Goal: Information Seeking & Learning: Find specific fact

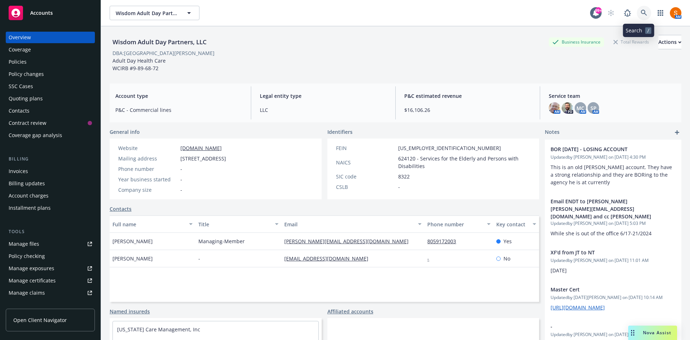
click at [645, 15] on link at bounding box center [644, 13] width 14 height 14
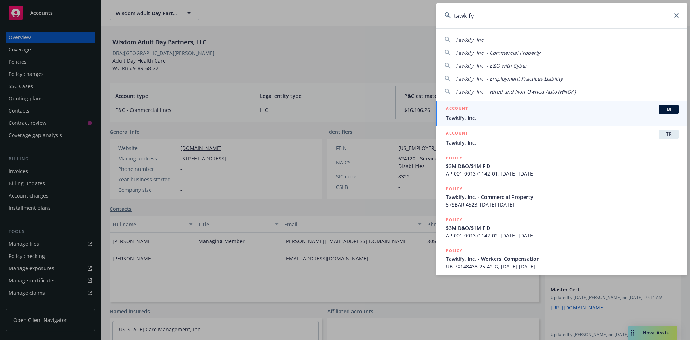
type input "tawkify"
click at [490, 112] on div "ACCOUNT BI" at bounding box center [562, 109] width 233 height 9
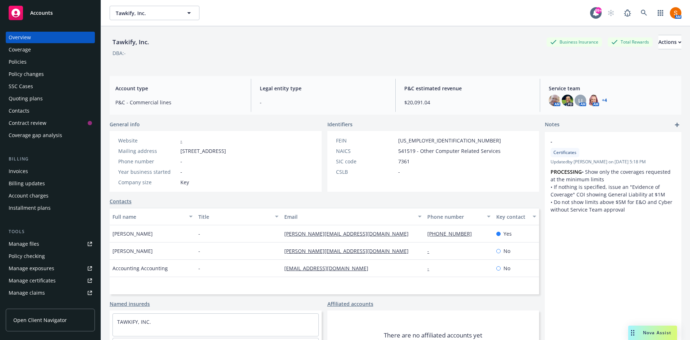
click at [53, 167] on div "Invoices" at bounding box center [50, 171] width 83 height 12
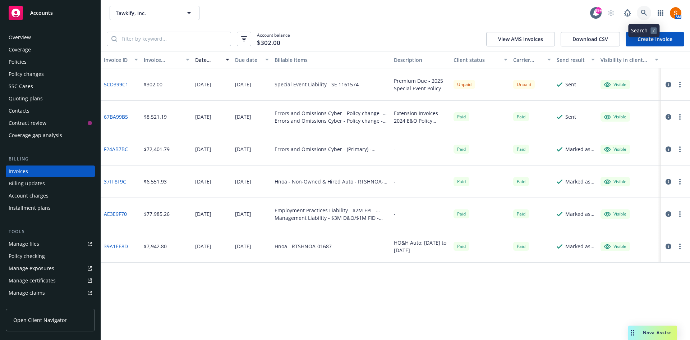
click at [644, 10] on icon at bounding box center [644, 13] width 6 height 6
click at [646, 13] on icon at bounding box center [644, 13] width 6 height 6
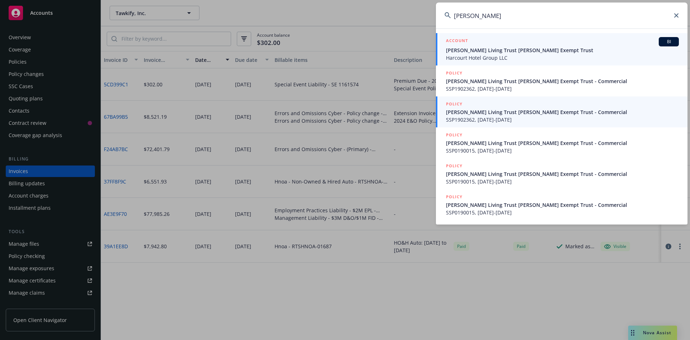
type input "[PERSON_NAME]"
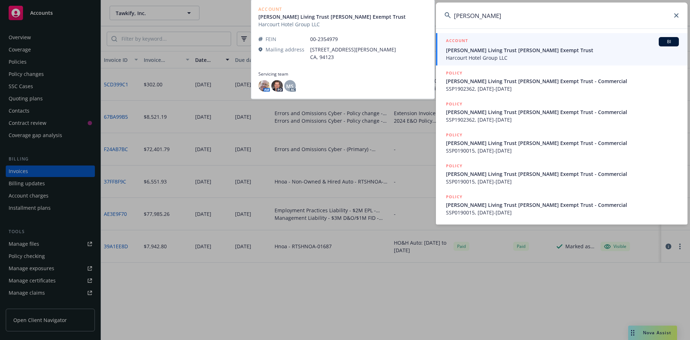
click at [491, 50] on span "[PERSON_NAME] Living Trust [PERSON_NAME] Exempt Trust" at bounding box center [562, 50] width 233 height 8
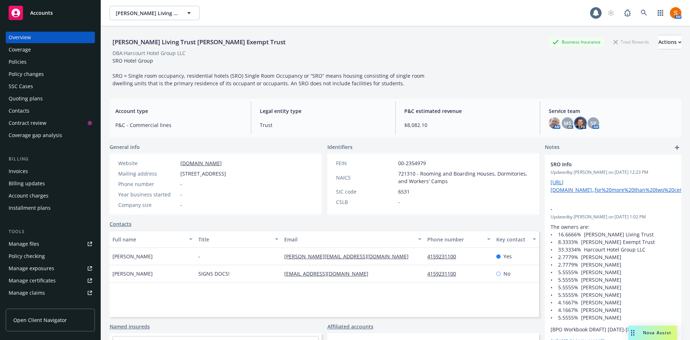
click at [577, 125] on img at bounding box center [581, 123] width 12 height 12
click at [406, 74] on span "SRO Hotel Group SRO = Single room occupancy, residential hotels (SRO) Single Ro…" at bounding box center [269, 71] width 313 height 29
click at [36, 58] on div "Policies" at bounding box center [50, 62] width 83 height 12
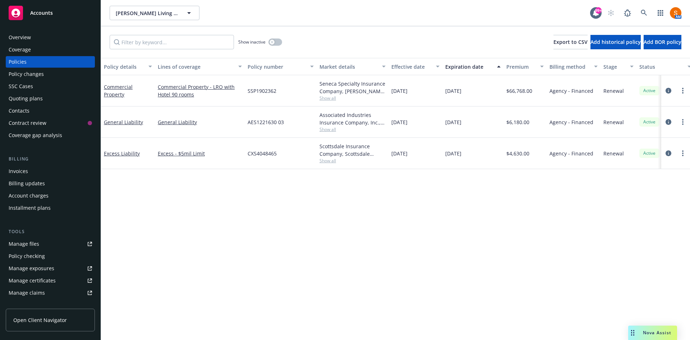
click at [269, 122] on span "AES1221630 03" at bounding box center [266, 122] width 36 height 8
click at [273, 43] on icon "button" at bounding box center [272, 42] width 3 height 3
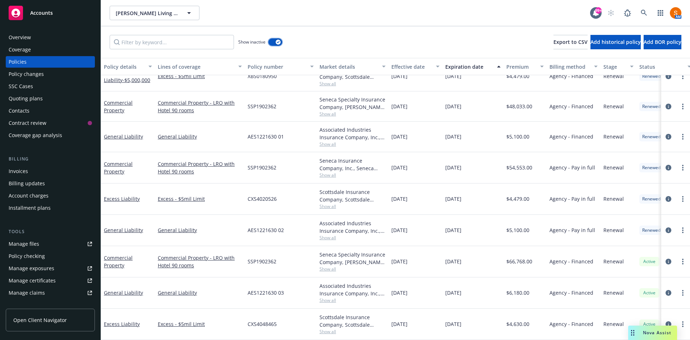
scroll to position [510, 0]
click at [285, 225] on div "AES1221630 02" at bounding box center [281, 230] width 72 height 31
click at [277, 289] on span "AES1221630 03" at bounding box center [266, 293] width 36 height 8
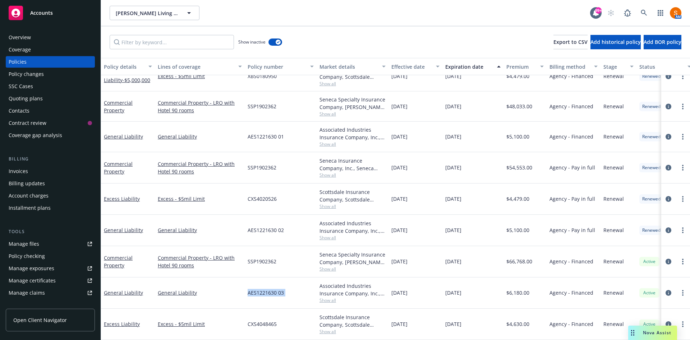
click at [277, 289] on span "AES1221630 03" at bounding box center [266, 293] width 36 height 8
copy span "AES1221630 03"
drag, startPoint x: 651, startPoint y: 7, endPoint x: 646, endPoint y: 10, distance: 5.2
click at [646, 10] on span at bounding box center [644, 13] width 14 height 14
click at [646, 10] on icon at bounding box center [644, 13] width 6 height 6
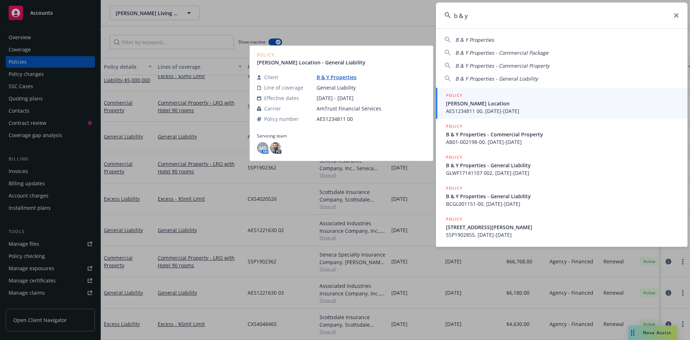
type input "b & y"
click at [502, 109] on span "AES1234811 00, [DATE]-[DATE]" at bounding box center [562, 111] width 233 height 8
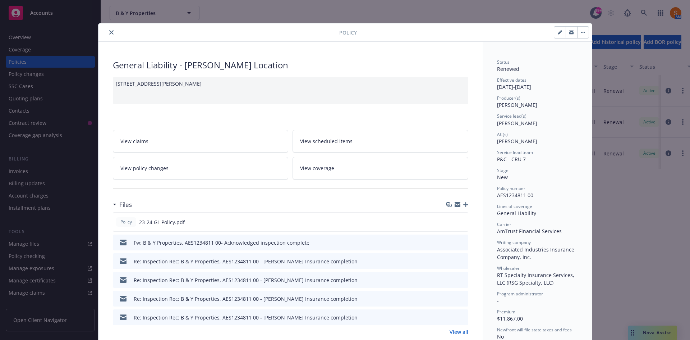
click at [110, 35] on button "close" at bounding box center [111, 32] width 9 height 9
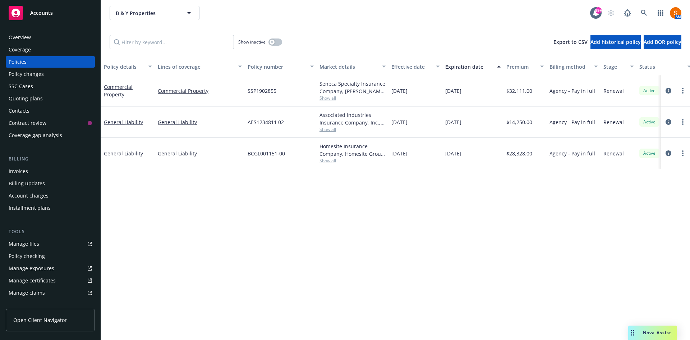
click at [268, 127] on div "AES1234811 02" at bounding box center [281, 121] width 72 height 31
copy span "AES1234811 02"
